Goal: Check status: Check status

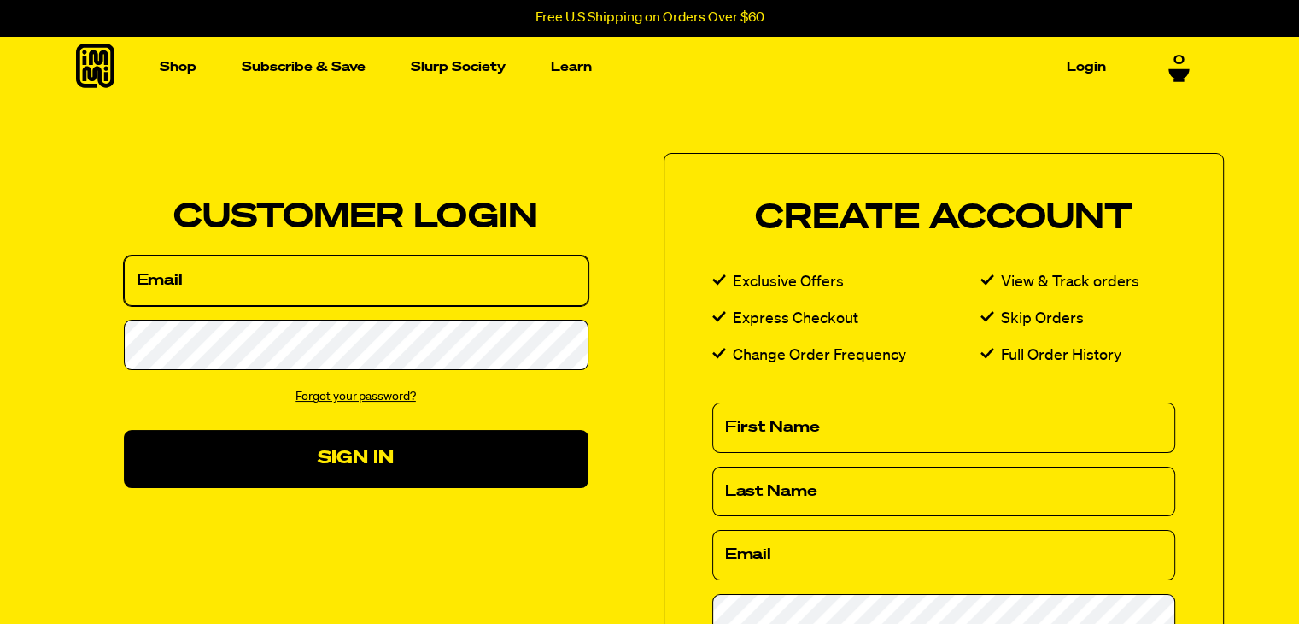
click at [203, 283] on input "Email" at bounding box center [356, 280] width 465 height 50
type input "[EMAIL_ADDRESS][DOMAIN_NAME]"
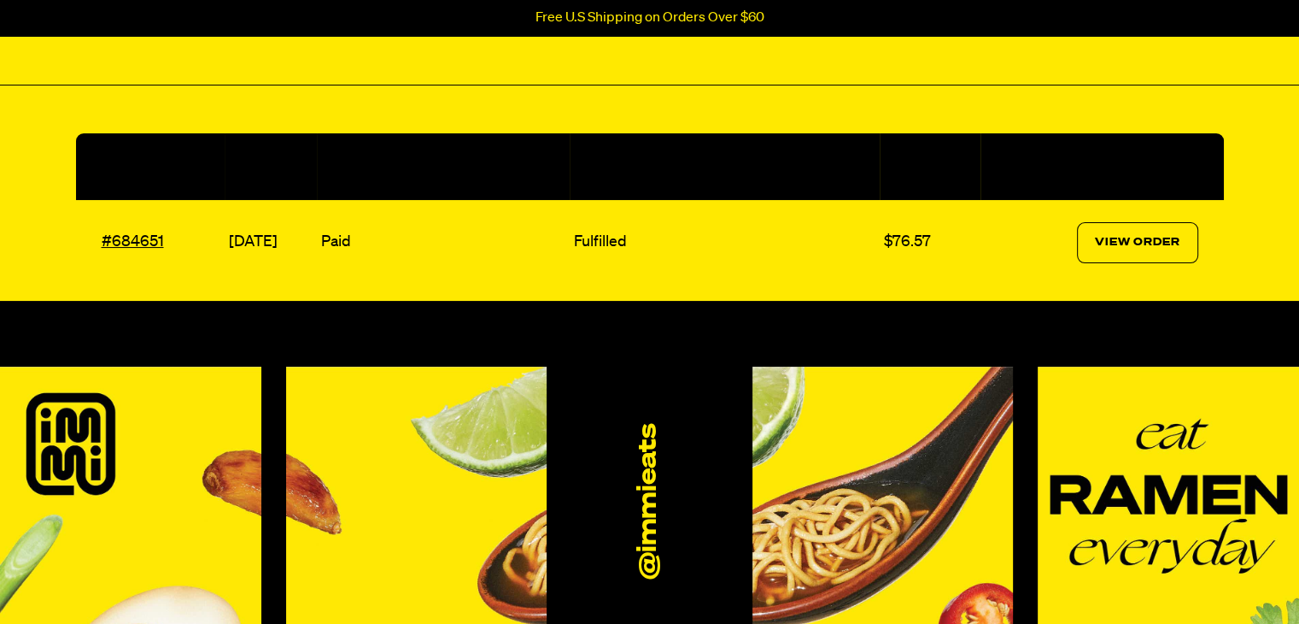
scroll to position [224, 0]
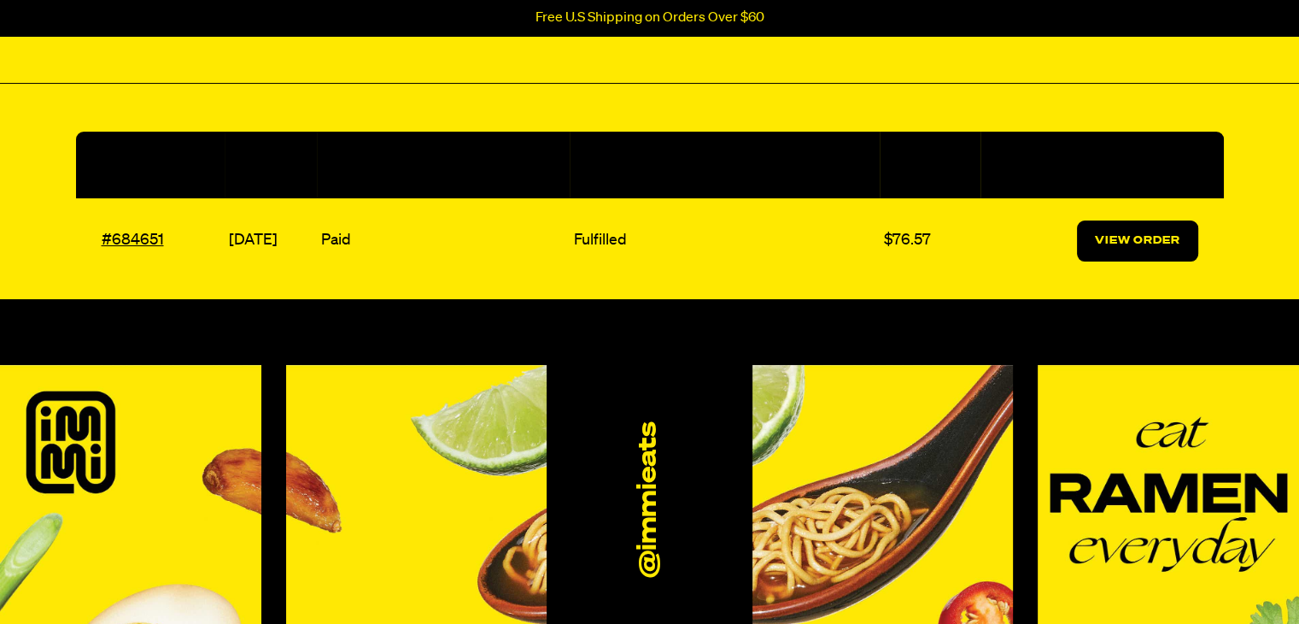
click at [1130, 247] on link "View Order" at bounding box center [1137, 240] width 121 height 41
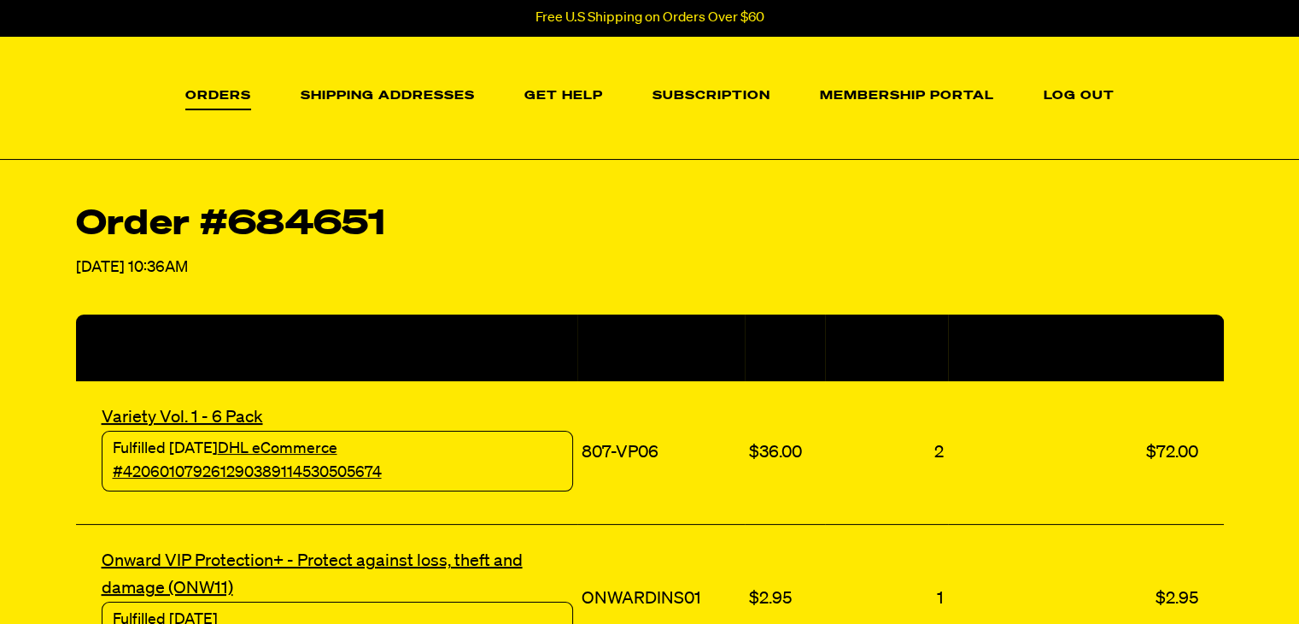
scroll to position [153, 0]
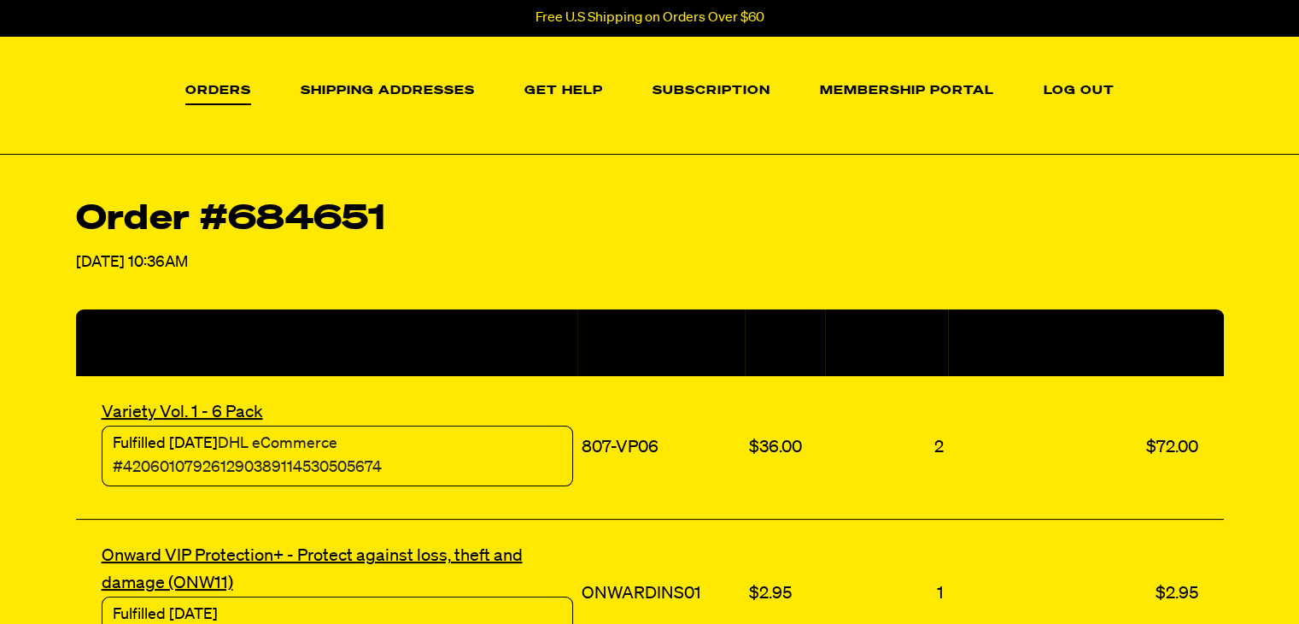
click at [382, 440] on link "DHL eCommerce #420601079261290389114530505674" at bounding box center [247, 456] width 269 height 40
